Goal: Transaction & Acquisition: Purchase product/service

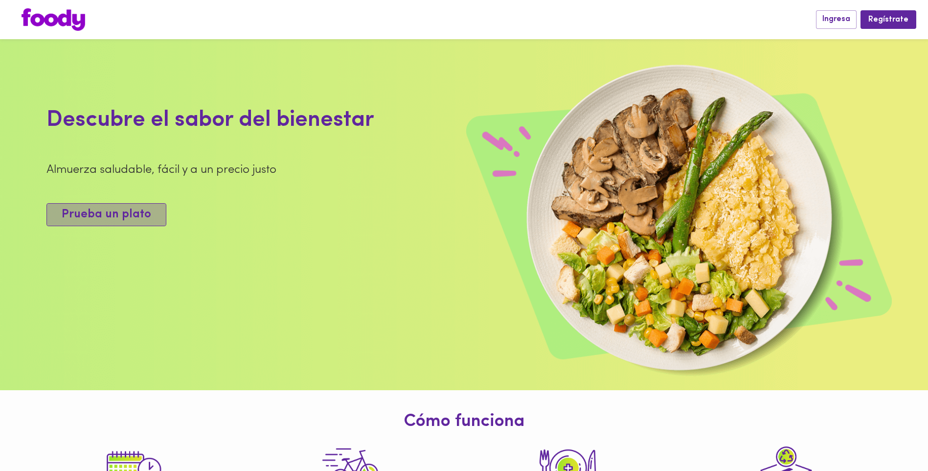
click at [118, 218] on span "Prueba un plato" at bounding box center [107, 214] width 90 height 14
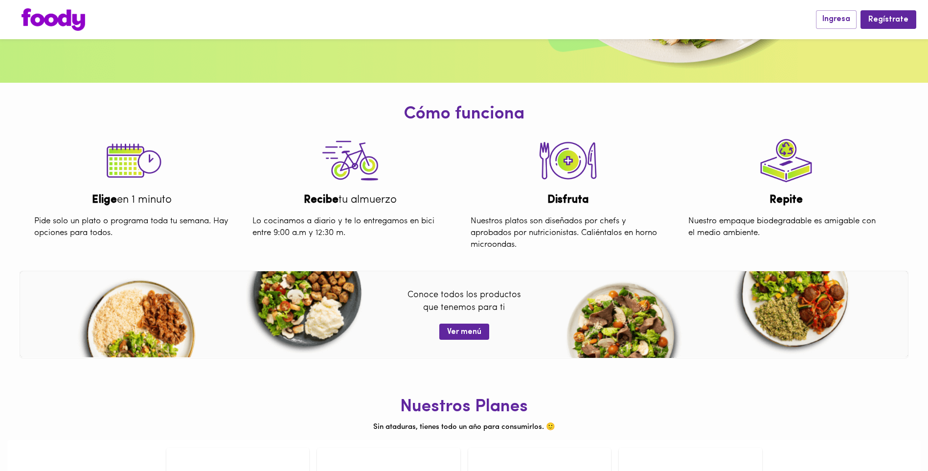
scroll to position [361, 0]
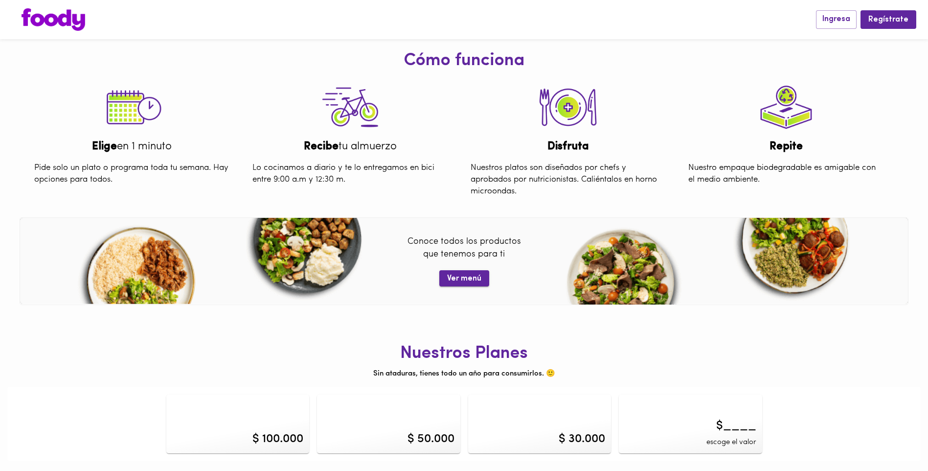
click at [476, 277] on span "Ver menú" at bounding box center [464, 278] width 34 height 9
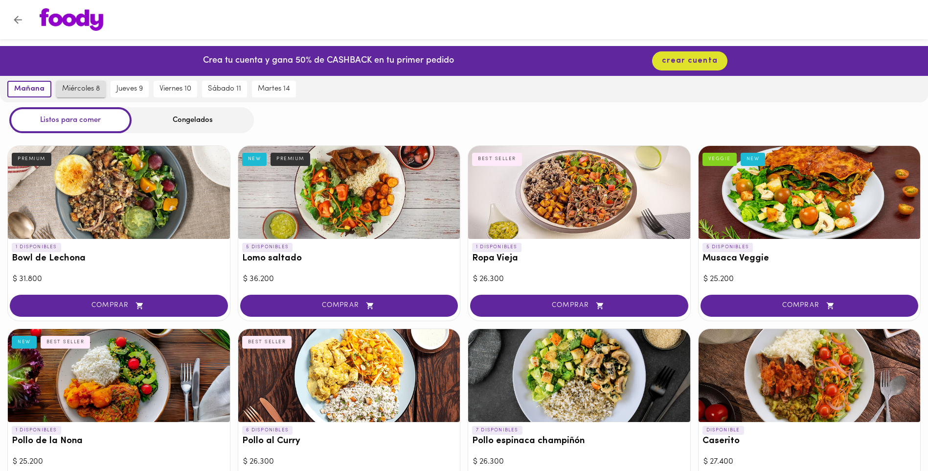
click at [92, 89] on span "miércoles 8" at bounding box center [81, 89] width 38 height 9
click at [93, 88] on span "miércoles 8" at bounding box center [79, 89] width 41 height 9
click at [99, 121] on div "Listos para comer" at bounding box center [70, 120] width 122 height 26
click at [180, 89] on span "viernes 10" at bounding box center [176, 89] width 32 height 9
click at [37, 2] on div at bounding box center [464, 19] width 928 height 39
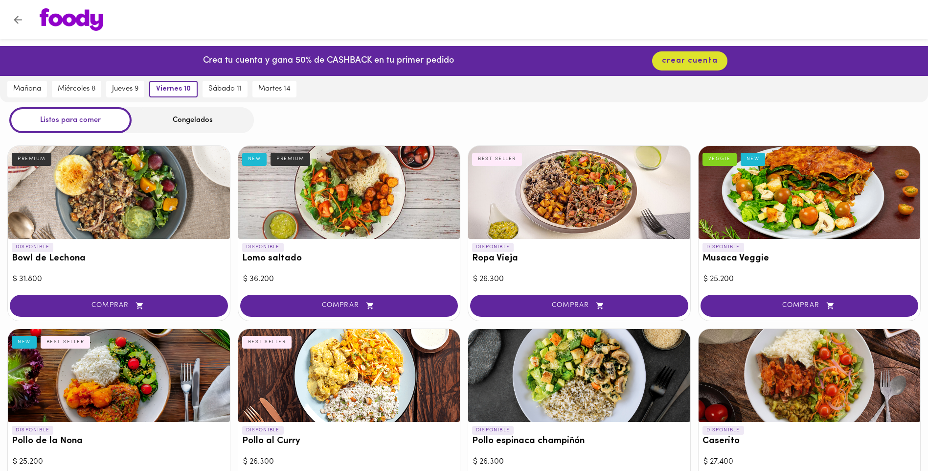
click at [20, 12] on button "Volver" at bounding box center [18, 20] width 24 height 24
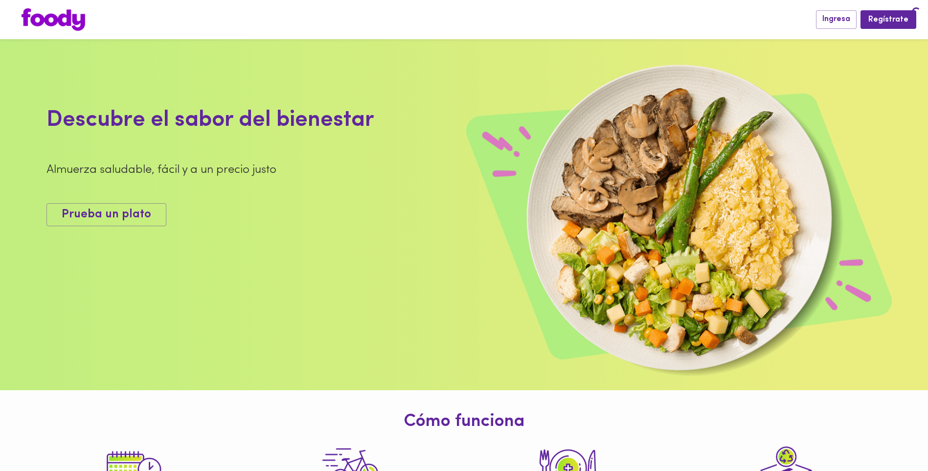
scroll to position [361, 0]
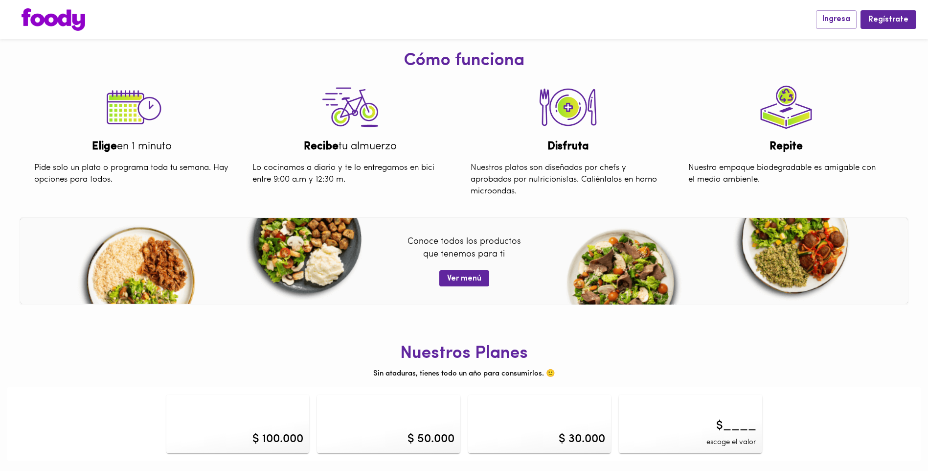
click at [290, 440] on div "$ 100.000" at bounding box center [278, 439] width 51 height 17
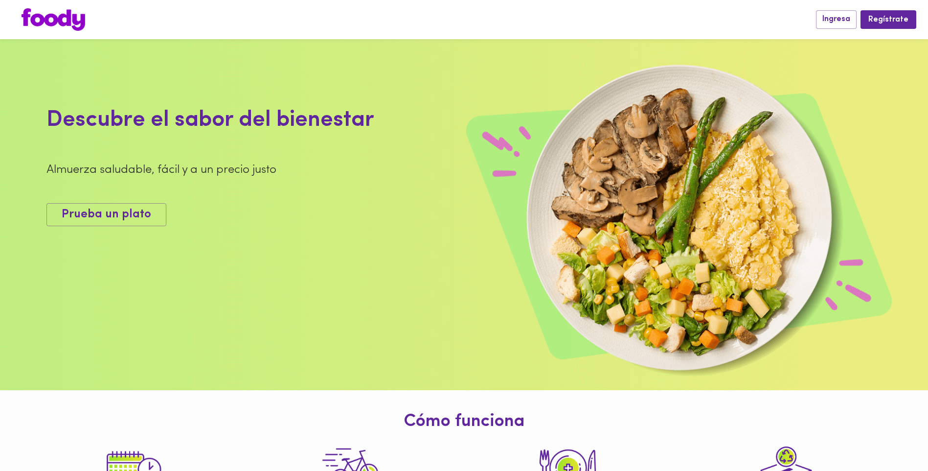
click at [758, 283] on img at bounding box center [464, 214] width 928 height 351
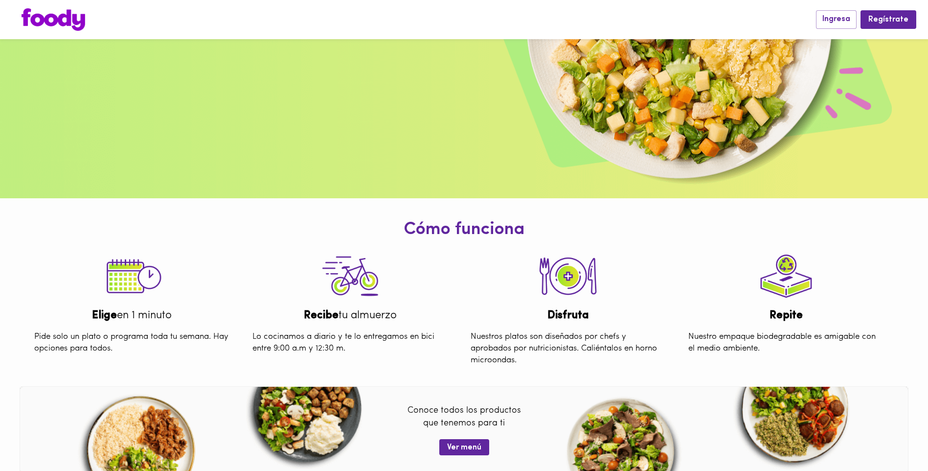
scroll to position [196, 0]
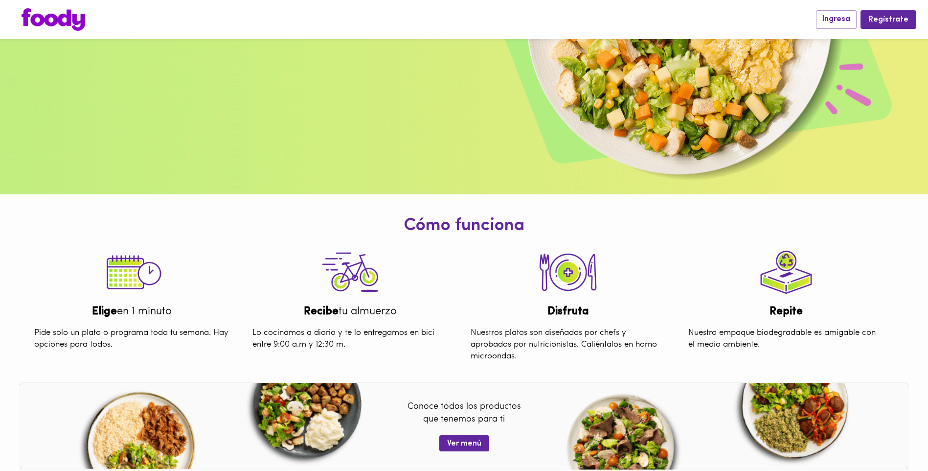
click at [538, 281] on img at bounding box center [568, 273] width 69 height 64
click at [798, 309] on b "Repite" at bounding box center [786, 311] width 33 height 11
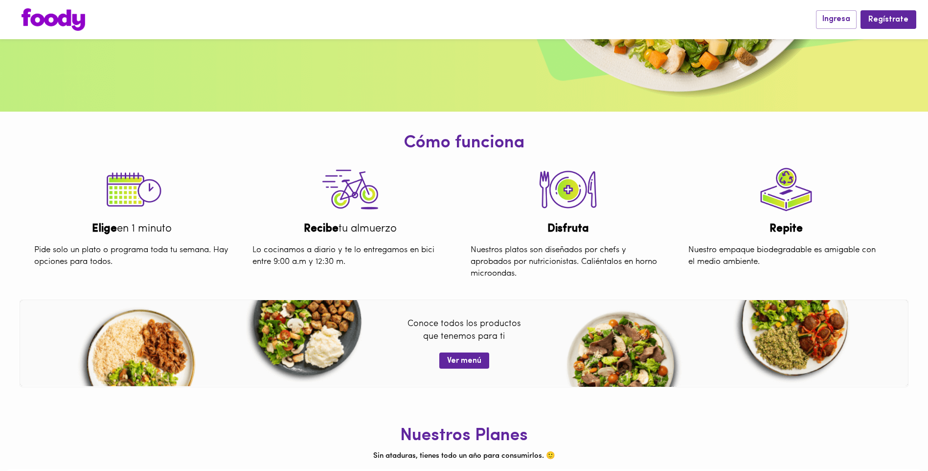
scroll to position [361, 0]
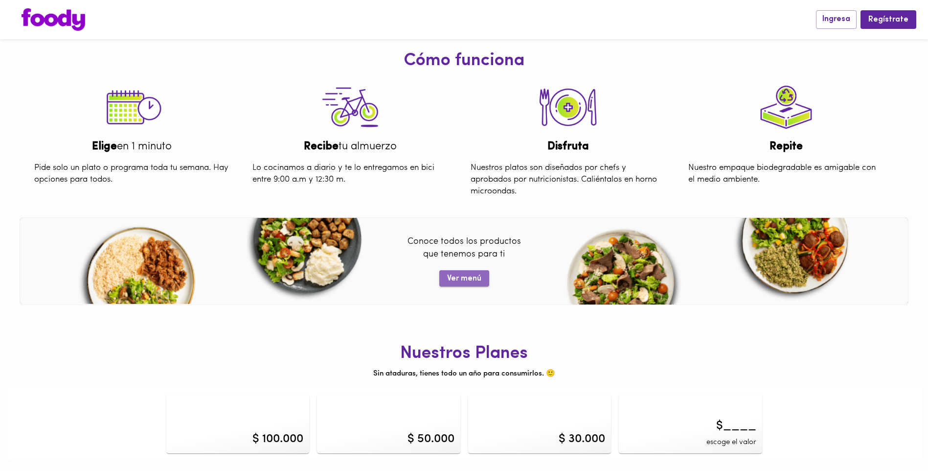
click at [481, 281] on span "Ver menú" at bounding box center [464, 278] width 34 height 9
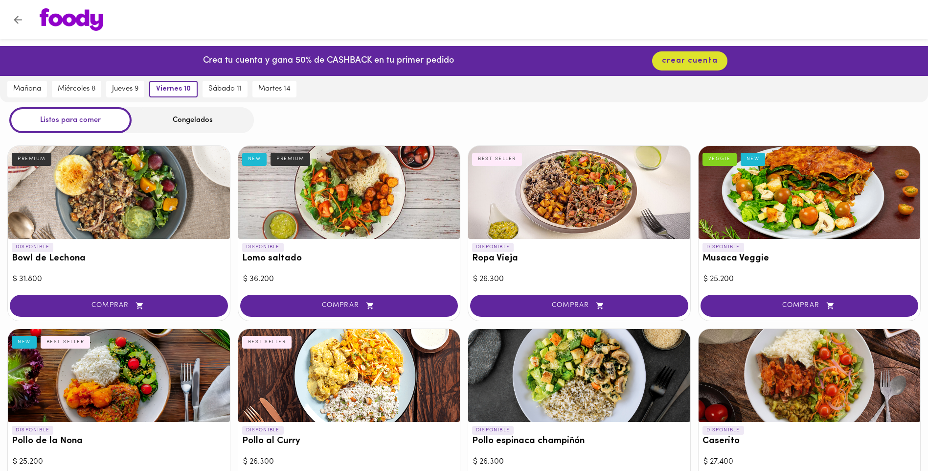
click at [188, 115] on div "Congelados" at bounding box center [193, 120] width 122 height 26
click at [189, 119] on div "Congelados" at bounding box center [193, 120] width 122 height 26
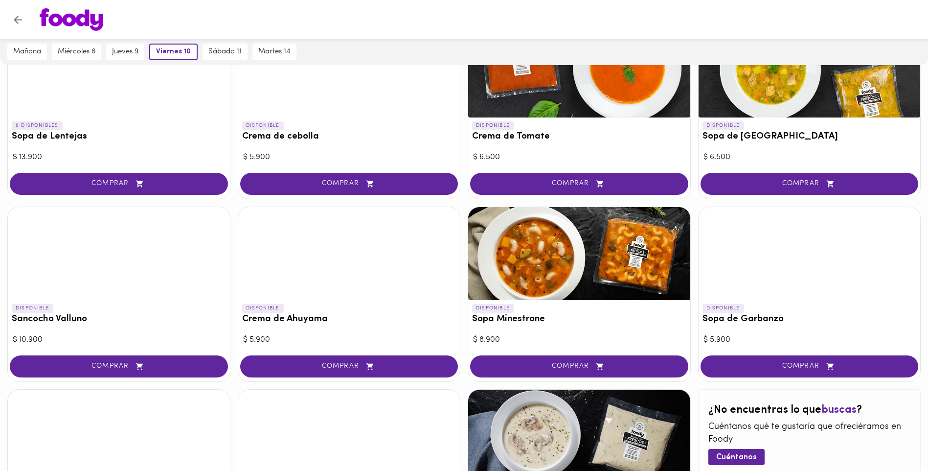
scroll to position [492, 0]
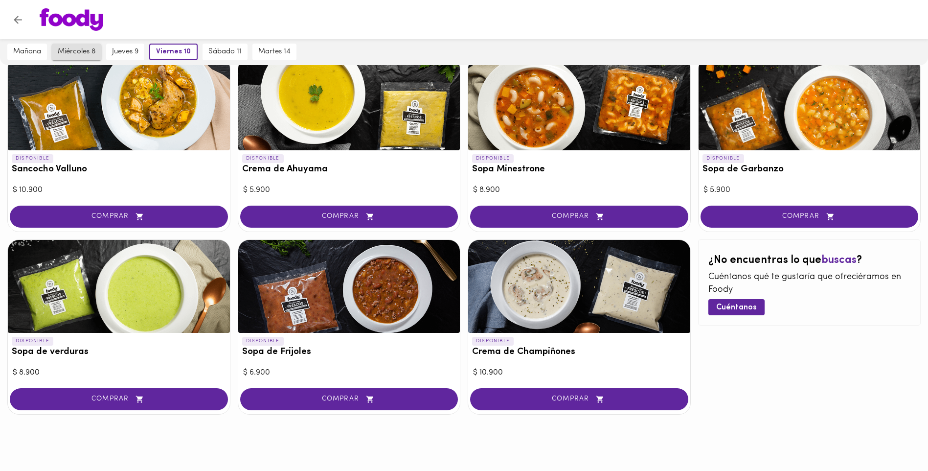
click at [85, 48] on span "miércoles 8" at bounding box center [77, 51] width 38 height 9
click at [30, 54] on span "mañana" at bounding box center [27, 51] width 28 height 9
click at [93, 14] on img at bounding box center [72, 19] width 64 height 23
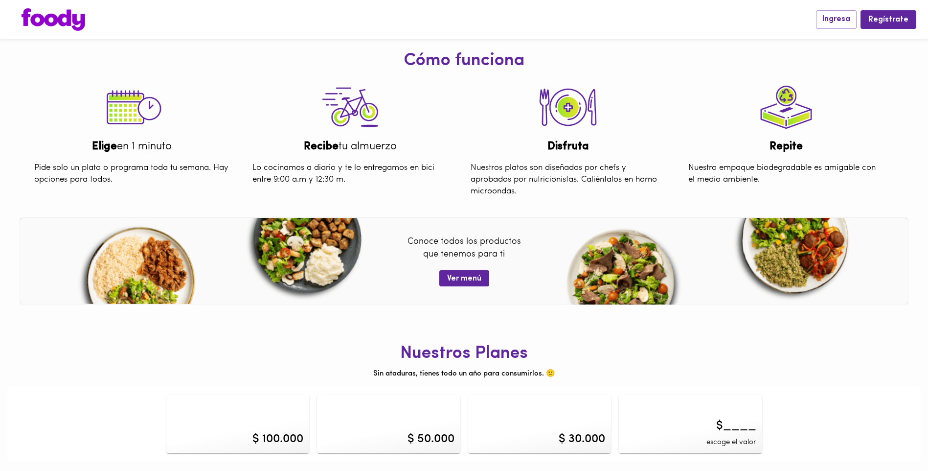
click at [315, 243] on div "Conoce todos los productos que tenemos para ti Ver menú" at bounding box center [464, 261] width 928 height 50
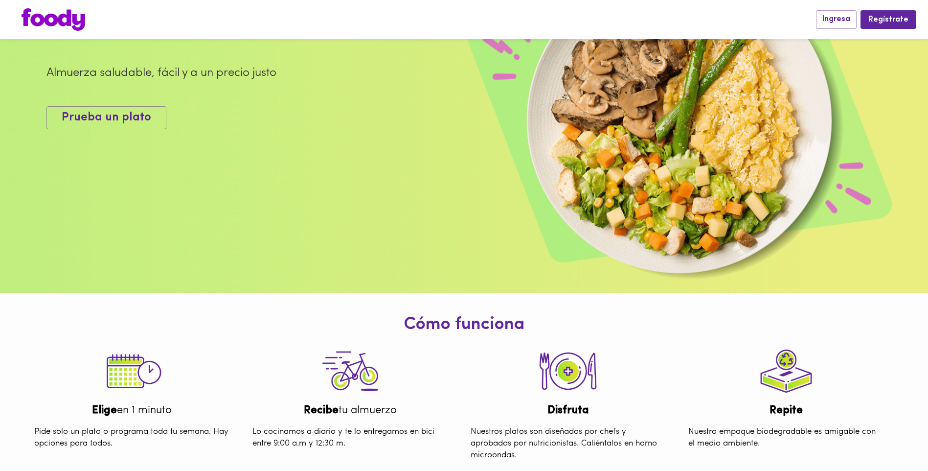
scroll to position [0, 0]
